Goal: Information Seeking & Learning: Check status

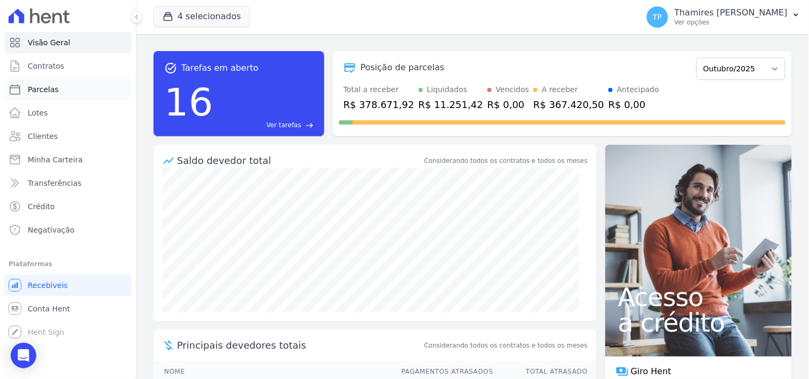
click at [102, 88] on link "Parcelas" at bounding box center [67, 89] width 127 height 21
select select
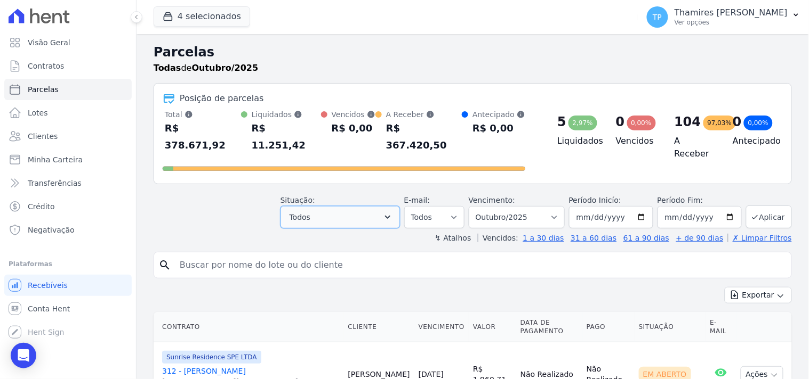
click at [354, 206] on button "Todos" at bounding box center [339, 217] width 119 height 22
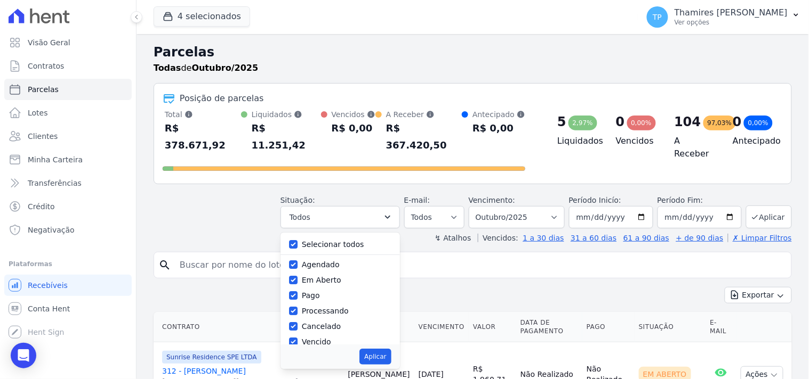
click at [340, 240] on label "Selecionar todos" at bounding box center [333, 244] width 62 height 9
click at [297, 240] on input "Selecionar todos" at bounding box center [293, 244] width 9 height 9
checkbox input "false"
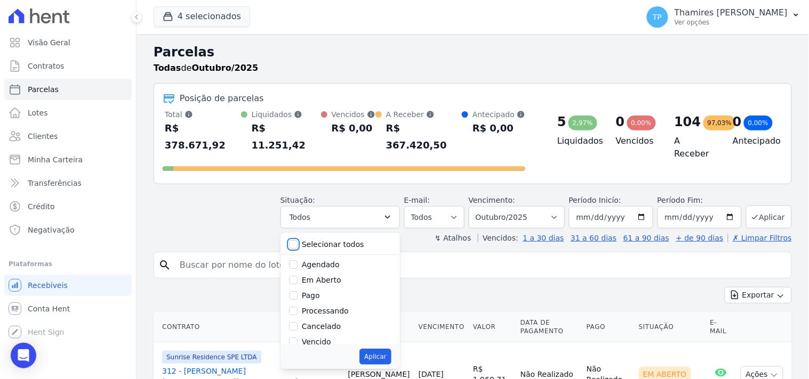
checkbox input "false"
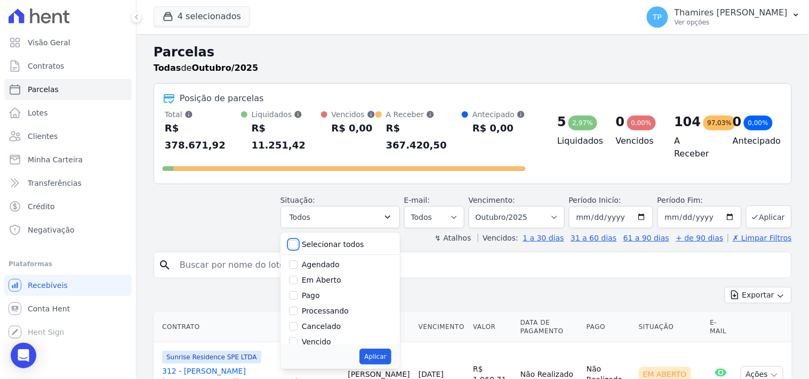
checkbox input "false"
click at [319, 292] on label "Pago" at bounding box center [311, 296] width 18 height 9
click at [297, 292] on input "Pago" at bounding box center [293, 296] width 9 height 9
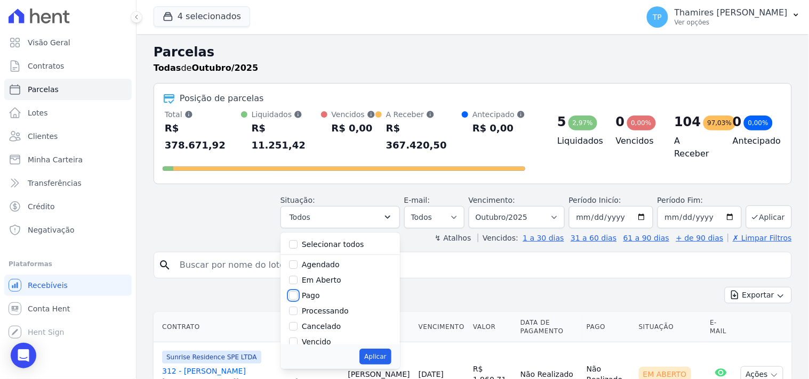
checkbox input "true"
click at [326, 294] on label "Transferindo" at bounding box center [325, 298] width 46 height 9
click at [297, 294] on input "Transferindo" at bounding box center [293, 298] width 9 height 9
checkbox input "true"
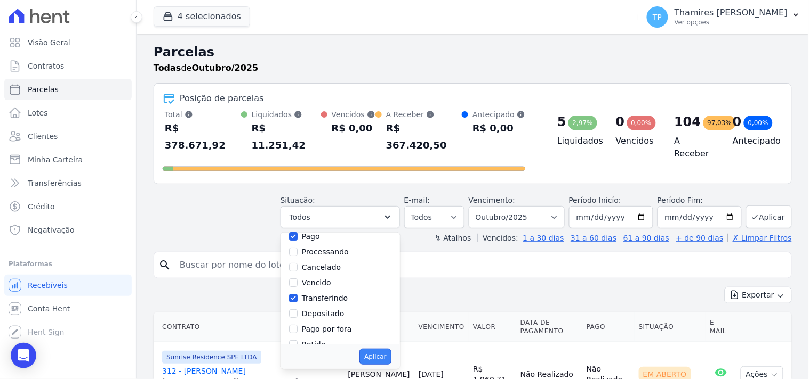
click at [377, 349] on button "Aplicar" at bounding box center [374, 357] width 31 height 16
select select "paid"
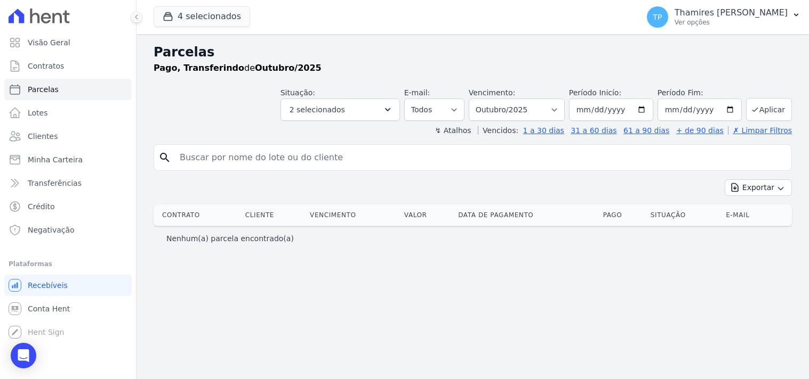
select select
click at [330, 114] on span "2 selecionados" at bounding box center [316, 109] width 55 height 13
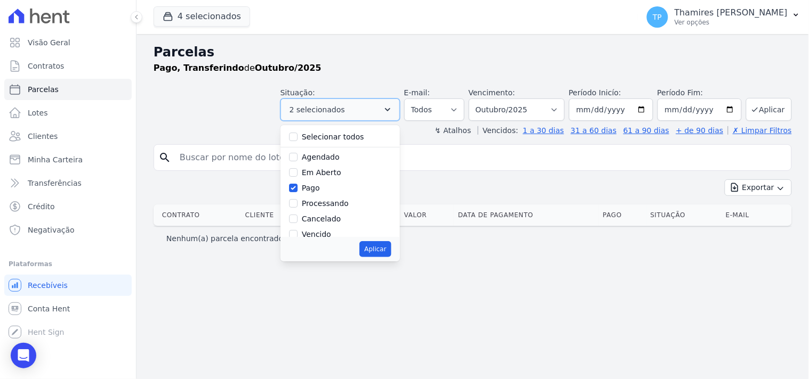
click at [330, 114] on span "2 selecionados" at bounding box center [316, 109] width 55 height 13
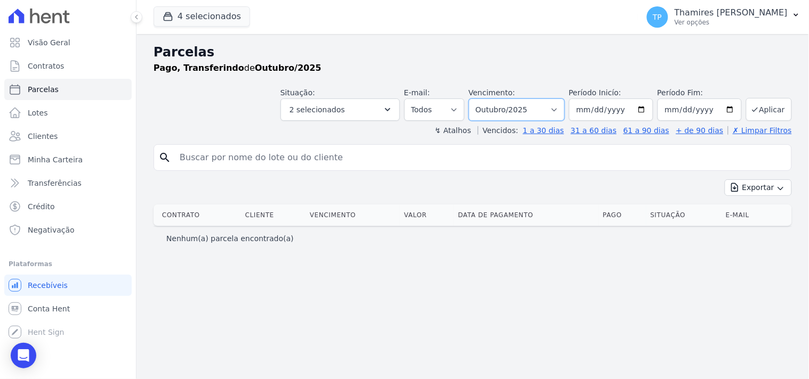
click at [526, 119] on select "Filtrar por período ──────── Todos os meses Junho/2023 Julho/2023 Agosto/2023 S…" at bounding box center [517, 110] width 96 height 22
select select "09/2025"
click at [484, 99] on select "Filtrar por período ──────── Todos os meses Junho/2023 Julho/2023 Agosto/2023 S…" at bounding box center [517, 110] width 96 height 22
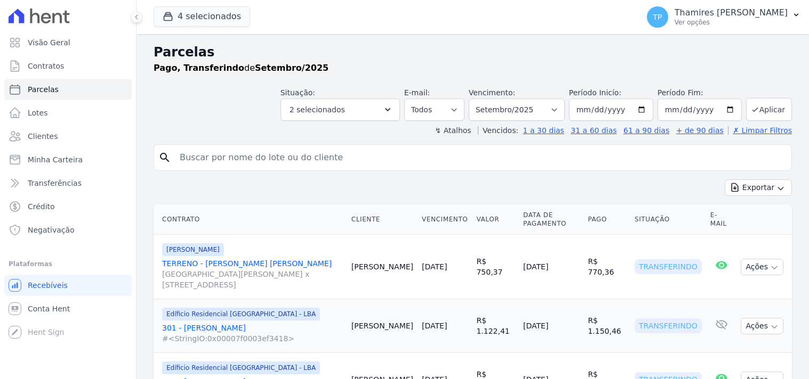
select select
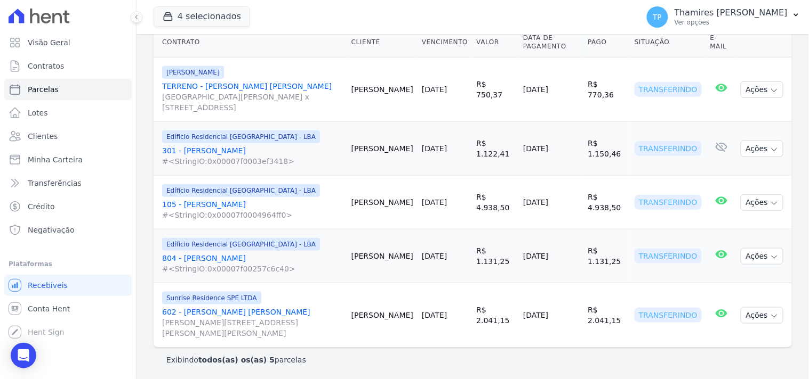
scroll to position [179, 0]
click at [83, 50] on link "Visão Geral" at bounding box center [67, 42] width 127 height 21
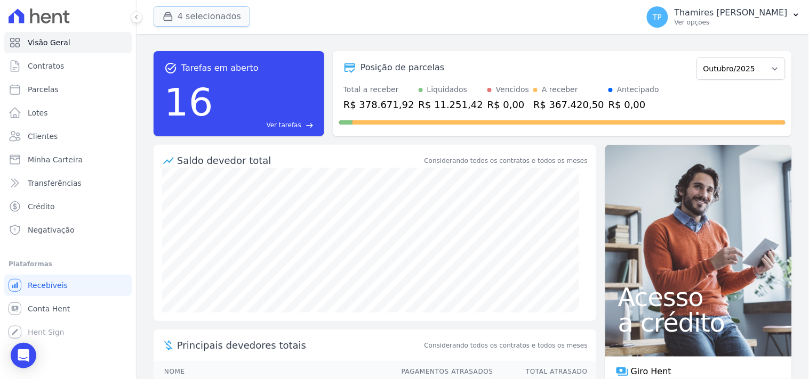
click at [172, 24] on button "4 selecionados" at bounding box center [202, 16] width 96 height 20
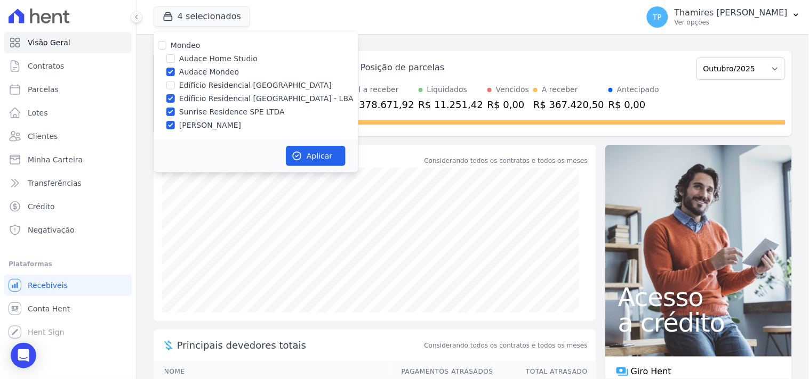
click at [208, 96] on label "Edíficio Residencial [GEOGRAPHIC_DATA] - LBA" at bounding box center [266, 98] width 174 height 11
click at [175, 96] on input "Edíficio Residencial [GEOGRAPHIC_DATA] - LBA" at bounding box center [170, 98] width 9 height 9
checkbox input "false"
click at [213, 109] on label "Sunrise Residence SPE LTDA" at bounding box center [232, 112] width 106 height 11
click at [175, 109] on input "Sunrise Residence SPE LTDA" at bounding box center [170, 112] width 9 height 9
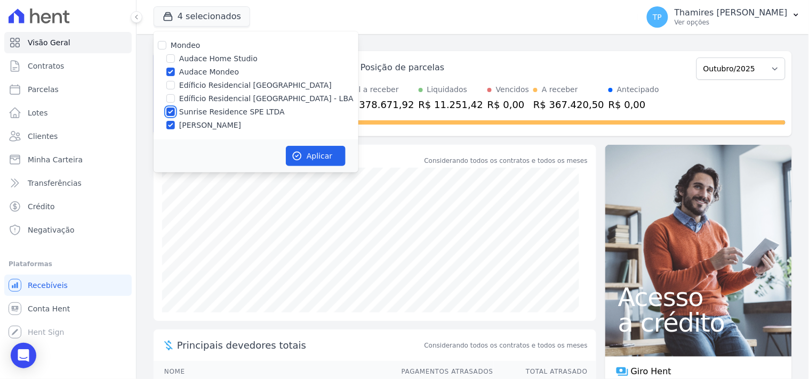
checkbox input "false"
click at [216, 120] on label "[PERSON_NAME]" at bounding box center [210, 125] width 62 height 11
click at [175, 121] on input "[PERSON_NAME]" at bounding box center [170, 125] width 9 height 9
checkbox input "false"
click at [348, 160] on div "Aplicar" at bounding box center [256, 156] width 205 height 33
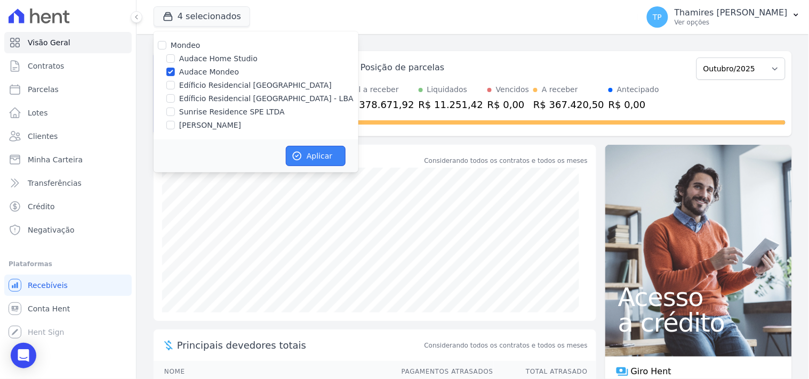
click at [307, 161] on button "Aplicar" at bounding box center [316, 156] width 60 height 20
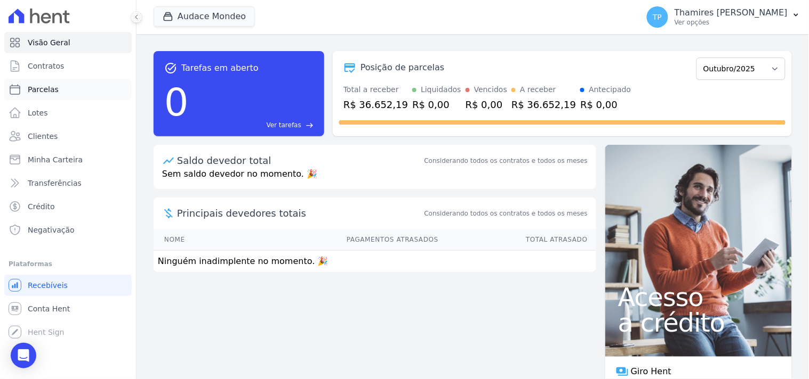
click at [68, 93] on link "Parcelas" at bounding box center [67, 89] width 127 height 21
select select
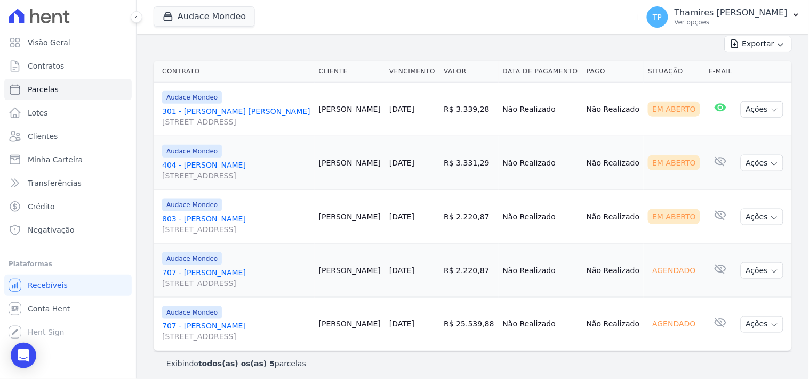
scroll to position [240, 0]
drag, startPoint x: 436, startPoint y: 326, endPoint x: 480, endPoint y: 329, distance: 44.4
click at [480, 329] on td "R$ 25.539,88" at bounding box center [468, 324] width 59 height 54
click at [201, 20] on button "Audace Mondeo" at bounding box center [204, 16] width 101 height 20
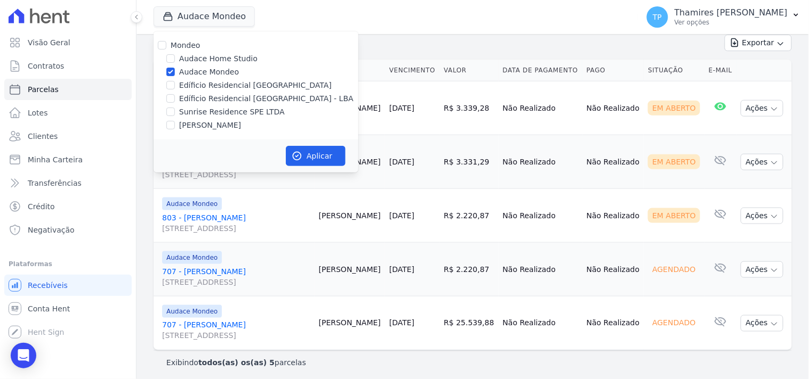
drag, startPoint x: 206, startPoint y: 98, endPoint x: 204, endPoint y: 82, distance: 16.7
click at [205, 98] on label "Edíficio Residencial [GEOGRAPHIC_DATA] - LBA" at bounding box center [266, 98] width 174 height 11
click at [175, 98] on input "Edíficio Residencial [GEOGRAPHIC_DATA] - LBA" at bounding box center [170, 98] width 9 height 9
checkbox input "true"
click at [204, 70] on label "Audace Mondeo" at bounding box center [209, 72] width 60 height 11
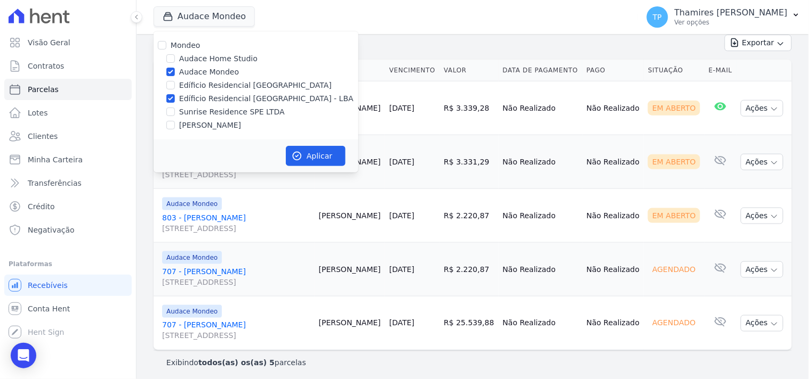
click at [175, 70] on input "Audace Mondeo" at bounding box center [170, 72] width 9 height 9
checkbox input "false"
drag, startPoint x: 327, startPoint y: 171, endPoint x: 320, endPoint y: 157, distance: 16.2
click at [322, 168] on div "Aplicar" at bounding box center [256, 156] width 205 height 33
click at [320, 156] on button "Aplicar" at bounding box center [316, 156] width 60 height 20
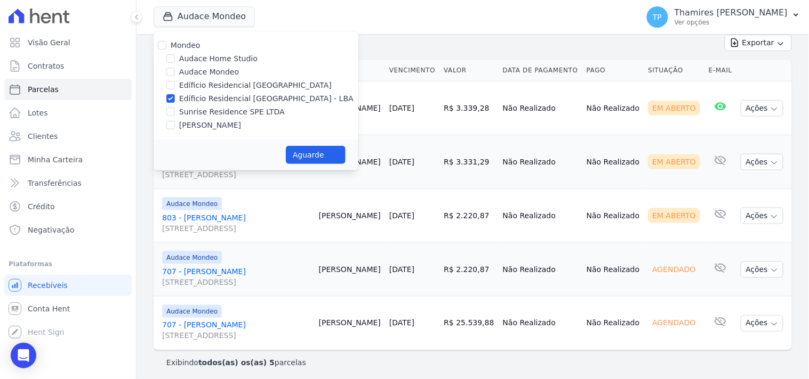
select select
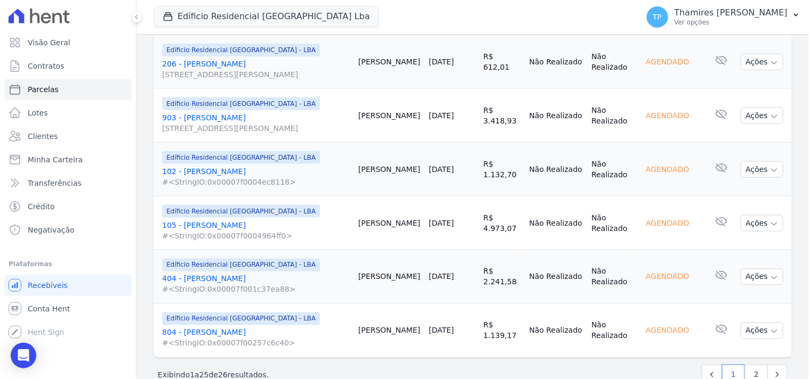
scroll to position [1362, 0]
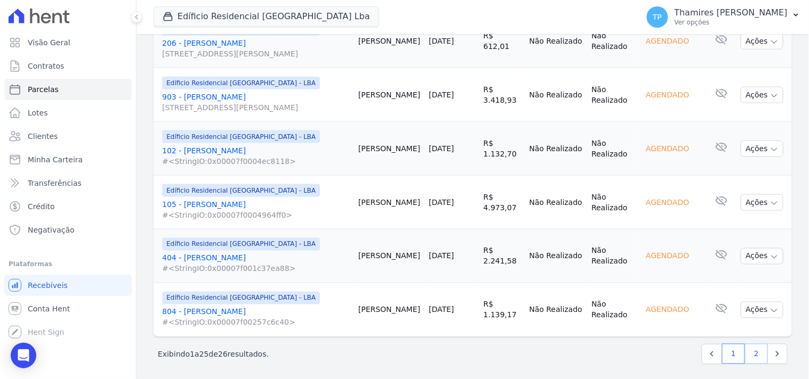
click at [750, 351] on link "2" at bounding box center [756, 354] width 23 height 20
select select
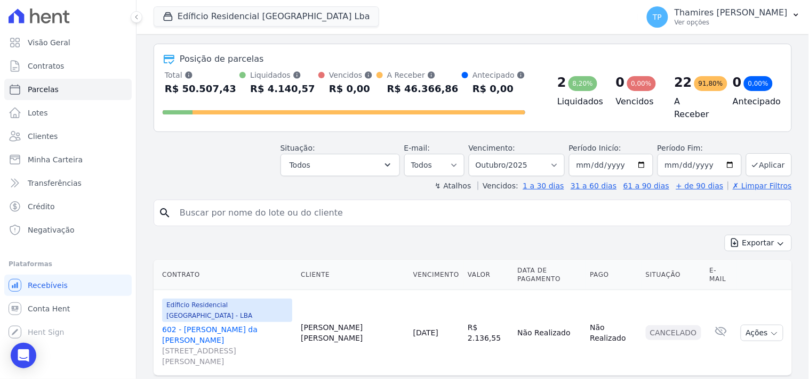
scroll to position [57, 0]
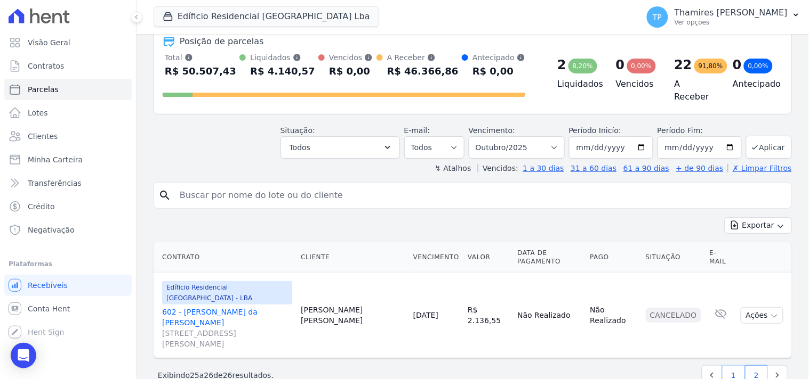
click at [724, 366] on link "1" at bounding box center [733, 376] width 23 height 20
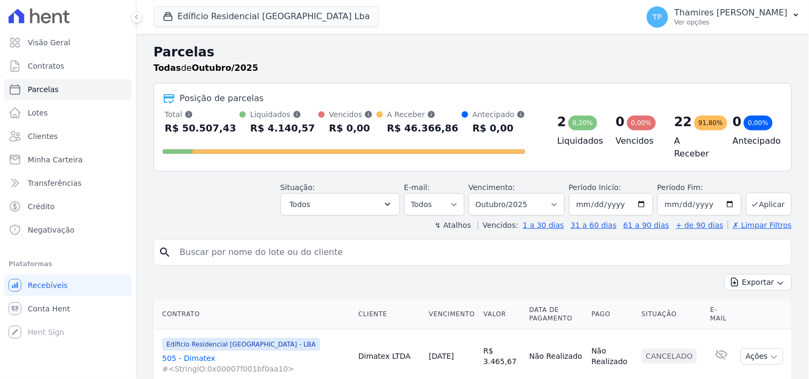
select select
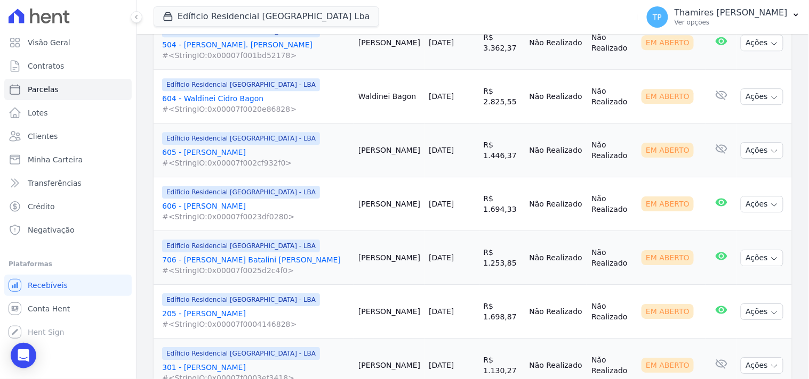
scroll to position [592, 0]
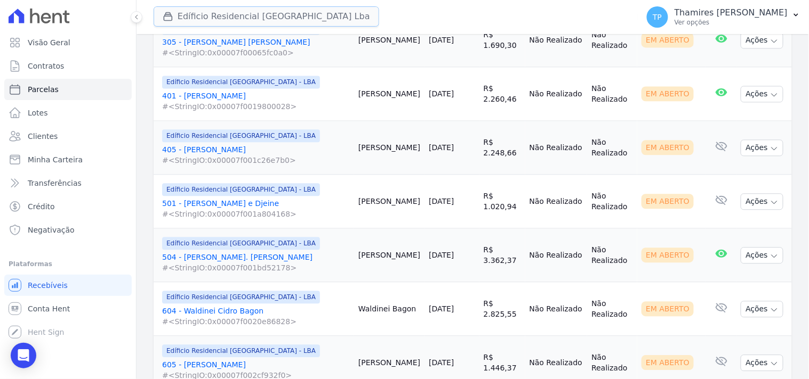
click at [249, 17] on button "Edíficio Residencial [GEOGRAPHIC_DATA] Lba" at bounding box center [266, 16] width 225 height 20
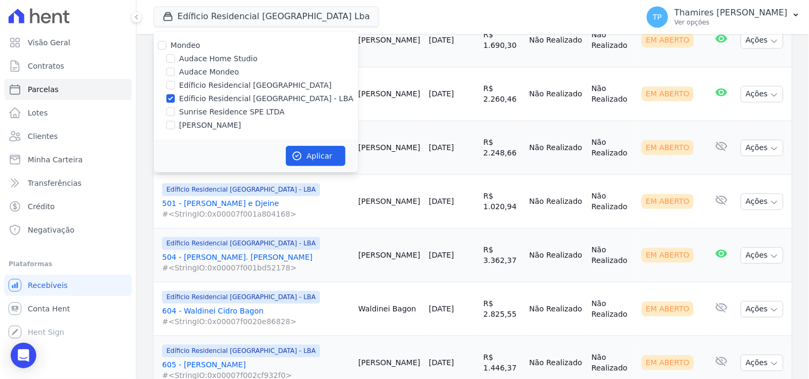
click at [230, 124] on label "[PERSON_NAME]" at bounding box center [210, 125] width 62 height 11
click at [175, 124] on input "[PERSON_NAME]" at bounding box center [170, 125] width 9 height 9
checkbox input "true"
click at [240, 102] on label "Edíficio Residencial [GEOGRAPHIC_DATA] - LBA" at bounding box center [266, 98] width 174 height 11
click at [175, 102] on input "Edíficio Residencial [GEOGRAPHIC_DATA] - LBA" at bounding box center [170, 98] width 9 height 9
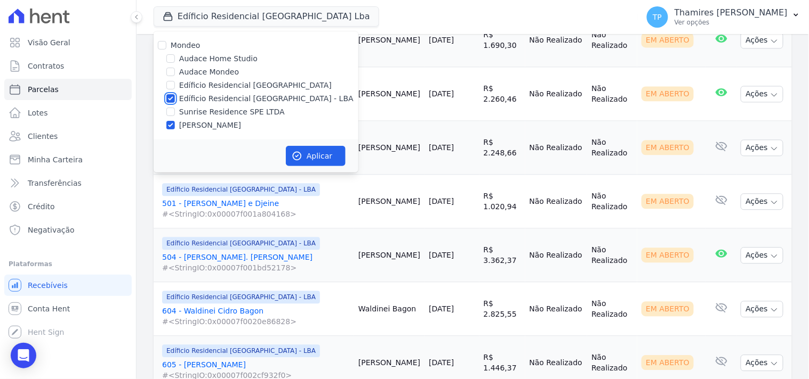
checkbox input "false"
click at [313, 155] on button "Aplicar" at bounding box center [316, 156] width 60 height 20
select select
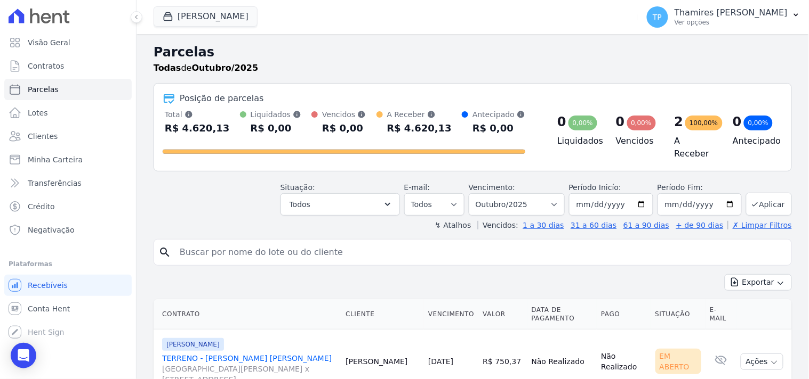
scroll to position [108, 0]
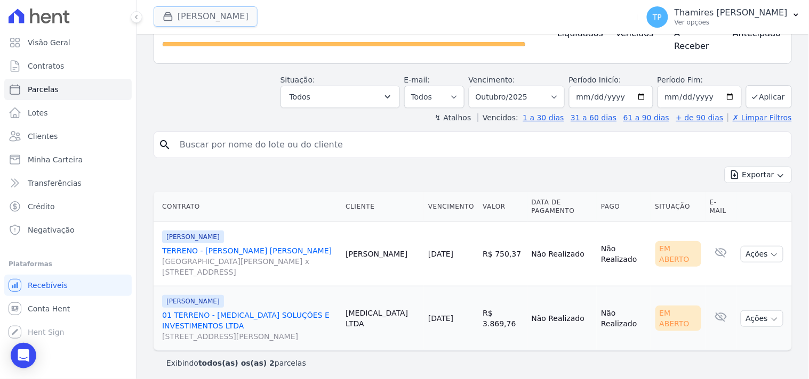
click at [222, 21] on button "[PERSON_NAME]" at bounding box center [206, 16] width 104 height 20
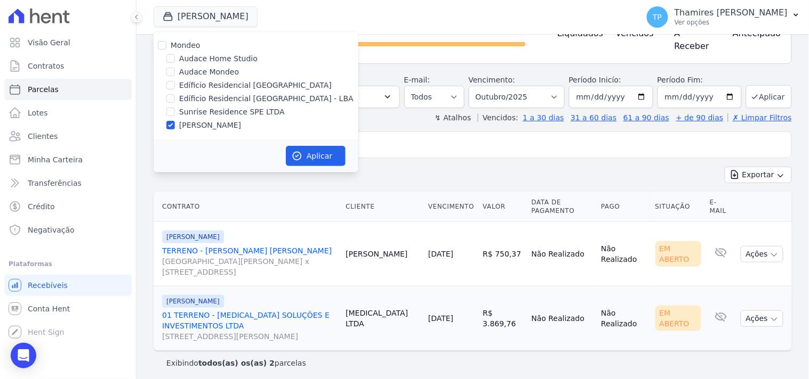
click at [227, 107] on label "Sunrise Residence SPE LTDA" at bounding box center [232, 112] width 106 height 11
click at [175, 108] on input "Sunrise Residence SPE LTDA" at bounding box center [170, 112] width 9 height 9
checkbox input "true"
click at [232, 120] on label "[PERSON_NAME]" at bounding box center [210, 125] width 62 height 11
click at [175, 121] on input "[PERSON_NAME]" at bounding box center [170, 125] width 9 height 9
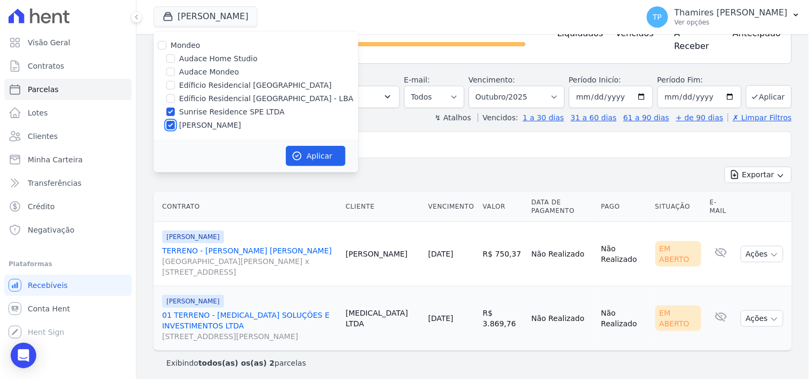
checkbox input "false"
click at [326, 152] on button "Aplicar" at bounding box center [316, 156] width 60 height 20
select select
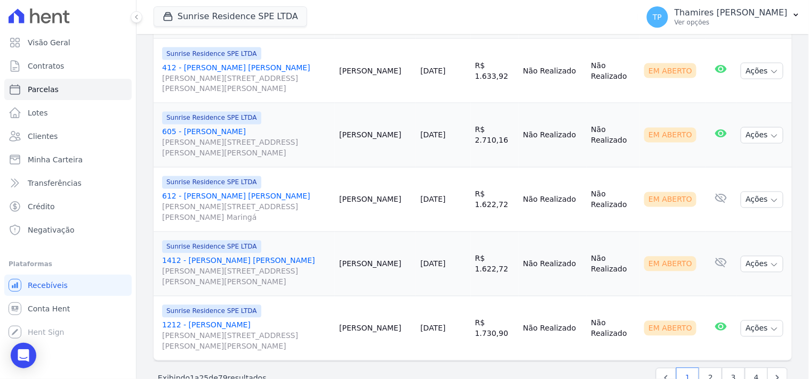
scroll to position [1510, 0]
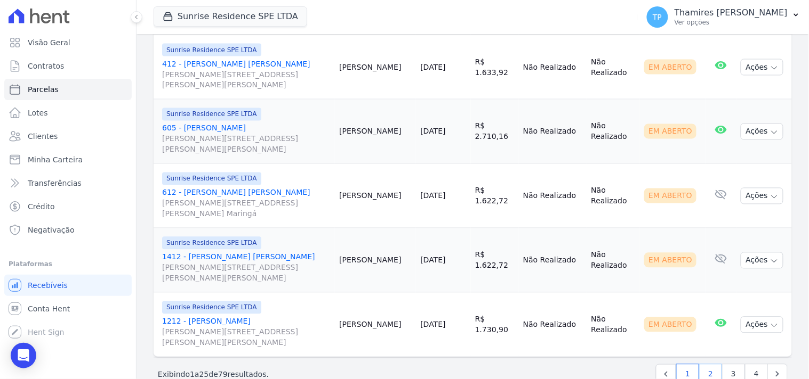
click at [699, 365] on link "2" at bounding box center [710, 375] width 23 height 20
select select
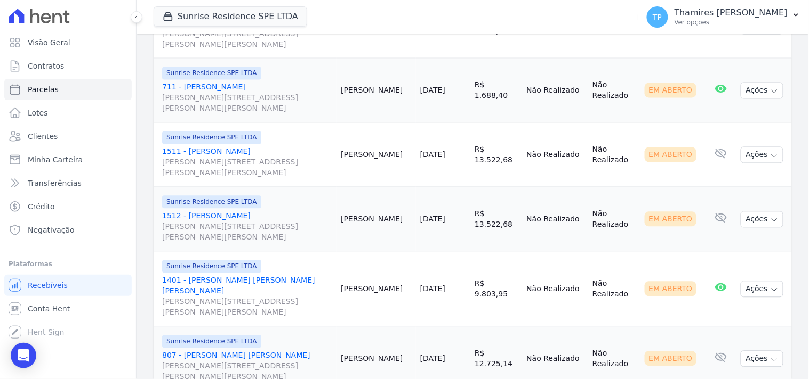
scroll to position [1599, 0]
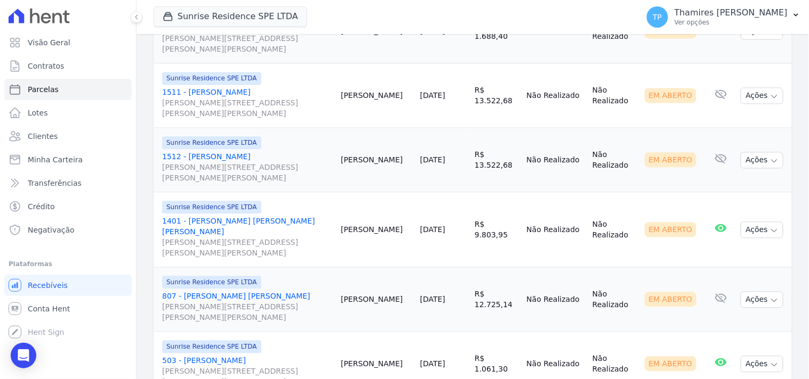
select select
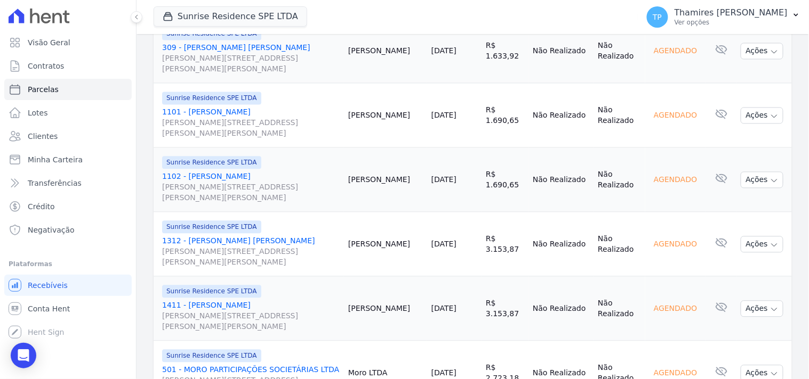
scroll to position [1606, 0]
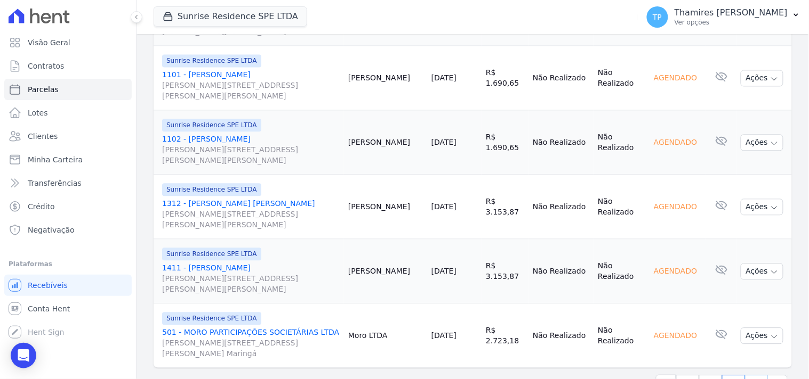
click at [745, 375] on link "4" at bounding box center [756, 385] width 23 height 20
select select
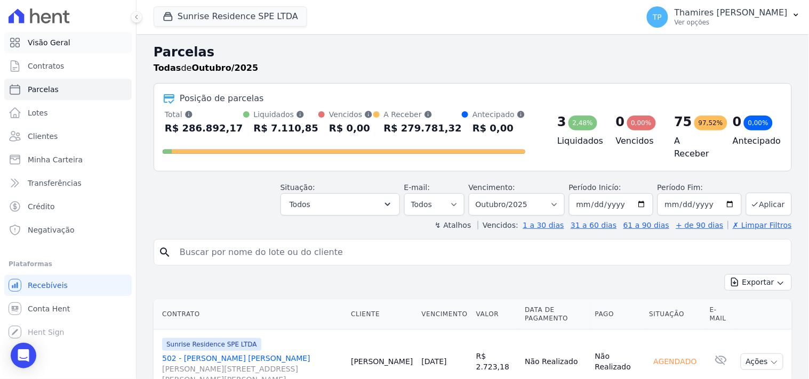
click at [75, 36] on link "Visão Geral" at bounding box center [67, 42] width 127 height 21
